Goal: Task Accomplishment & Management: Complete application form

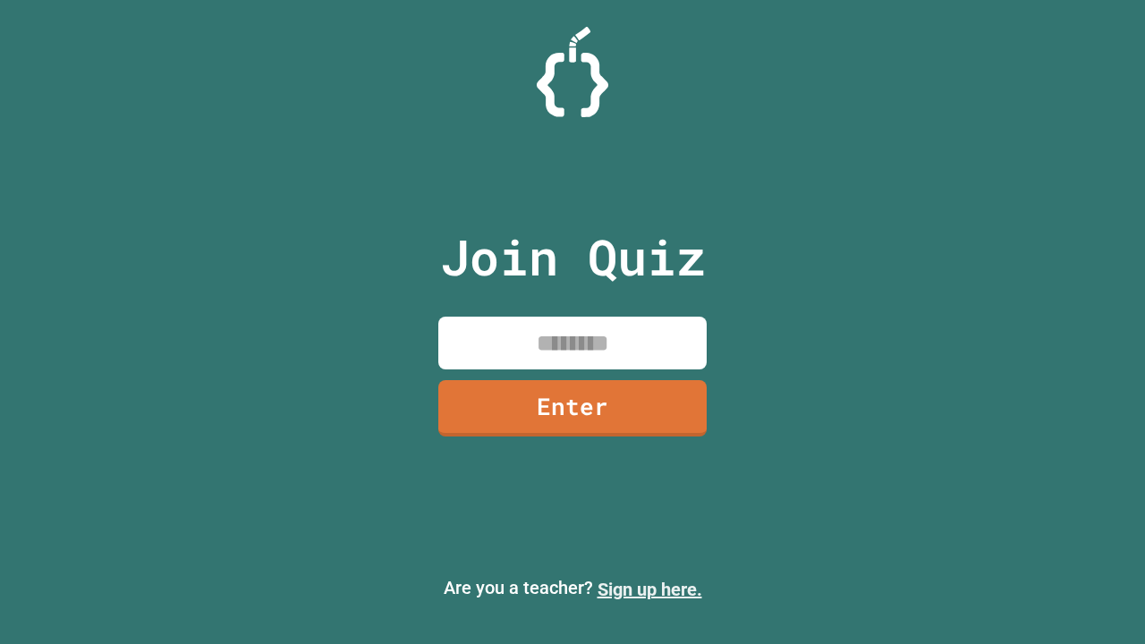
click at [650, 590] on link "Sign up here." at bounding box center [650, 589] width 105 height 21
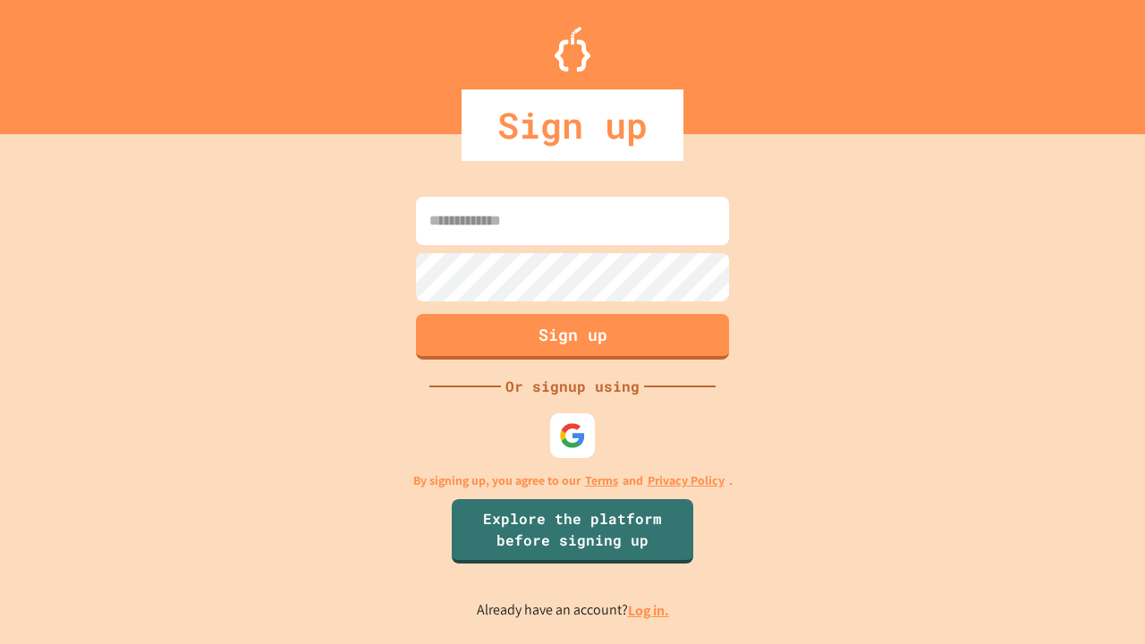
click at [650, 610] on link "Log in." at bounding box center [648, 610] width 41 height 19
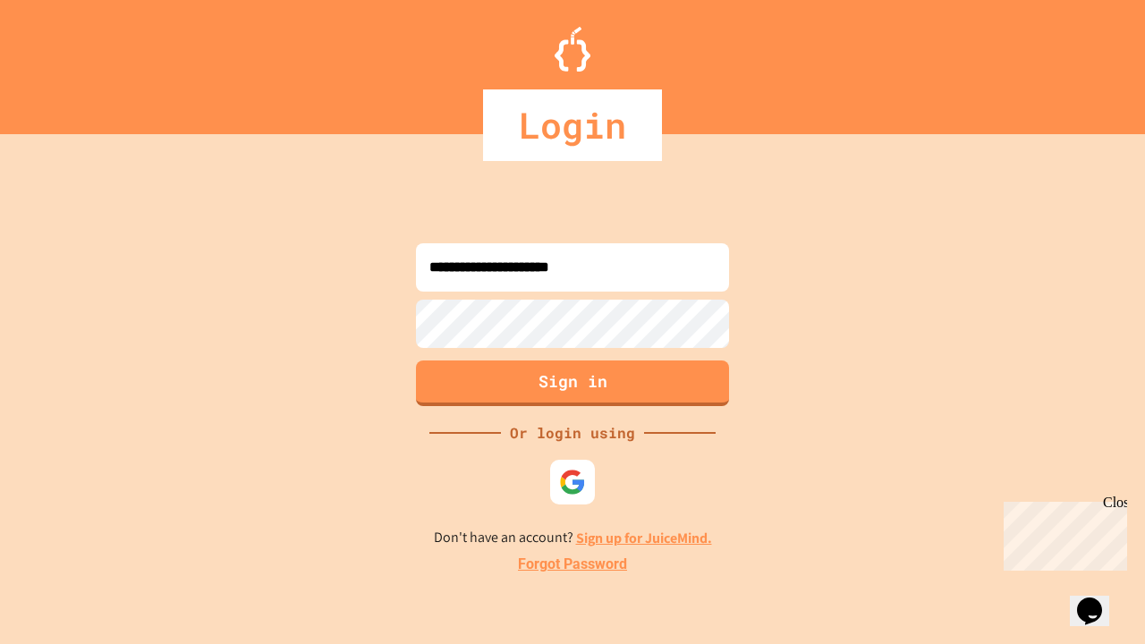
type input "**********"
